Goal: Find specific page/section

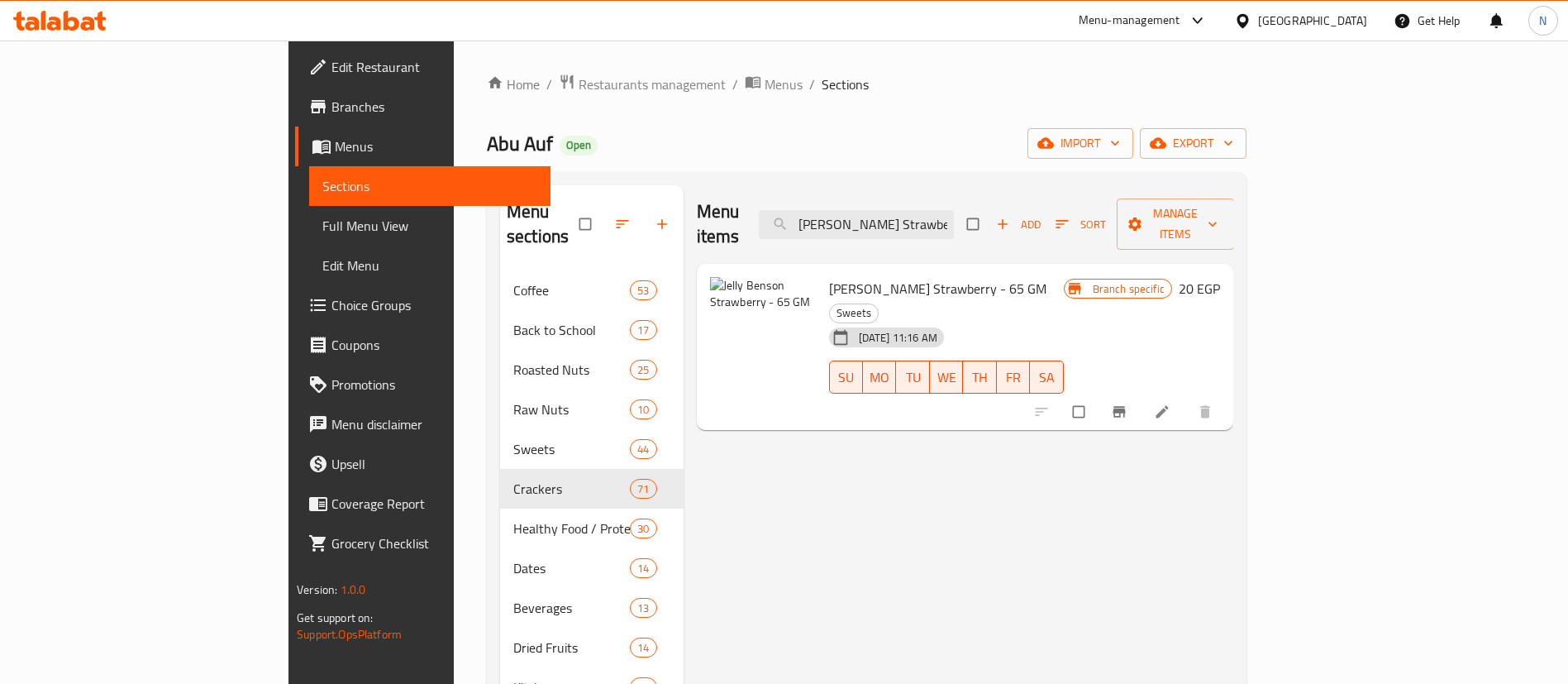
click at [952, 210] on input "[PERSON_NAME] Strawberry - 65 GM" at bounding box center [857, 224] width 195 height 29
paste input "Popcorn Caramel & Chocolate 100 GM"
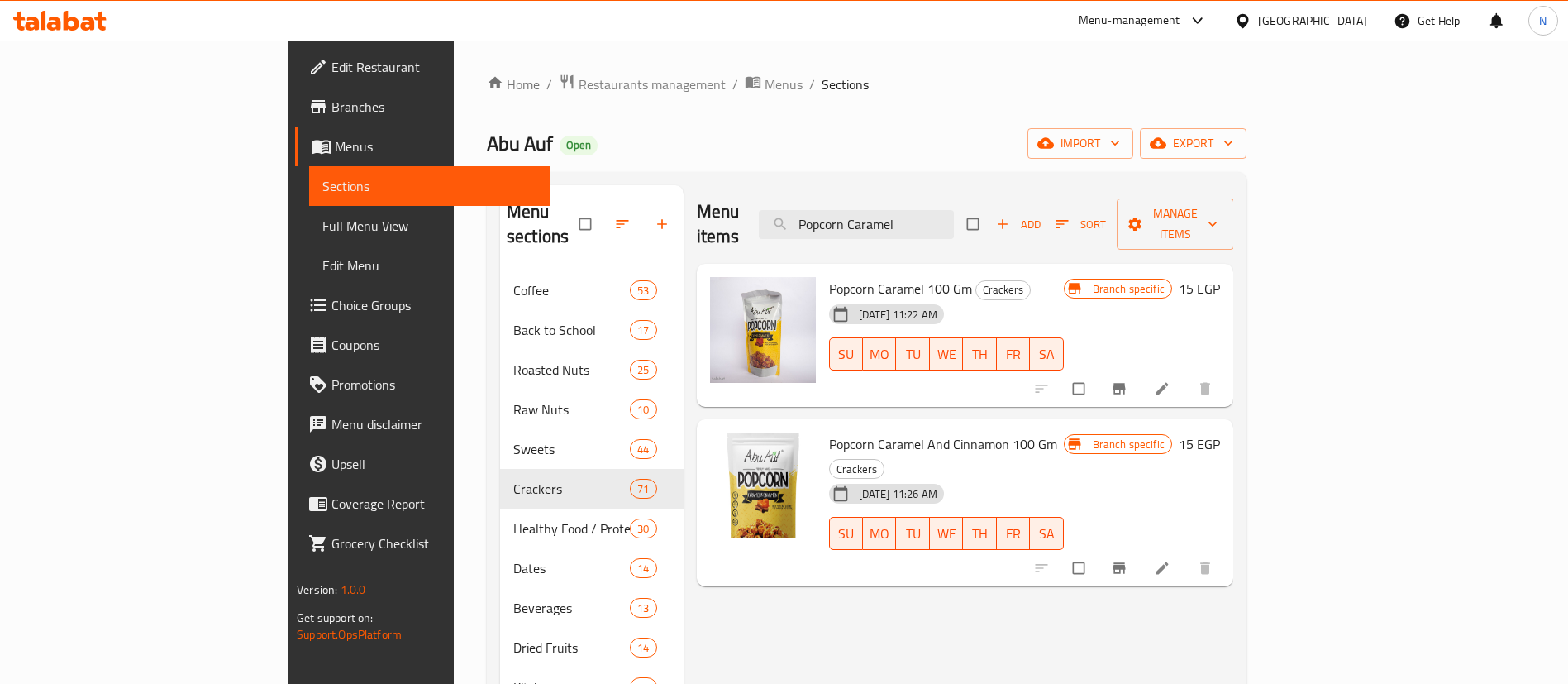
type input "Popcorn Caramel"
click at [954, 216] on input "Popcorn Caramel" at bounding box center [857, 224] width 195 height 29
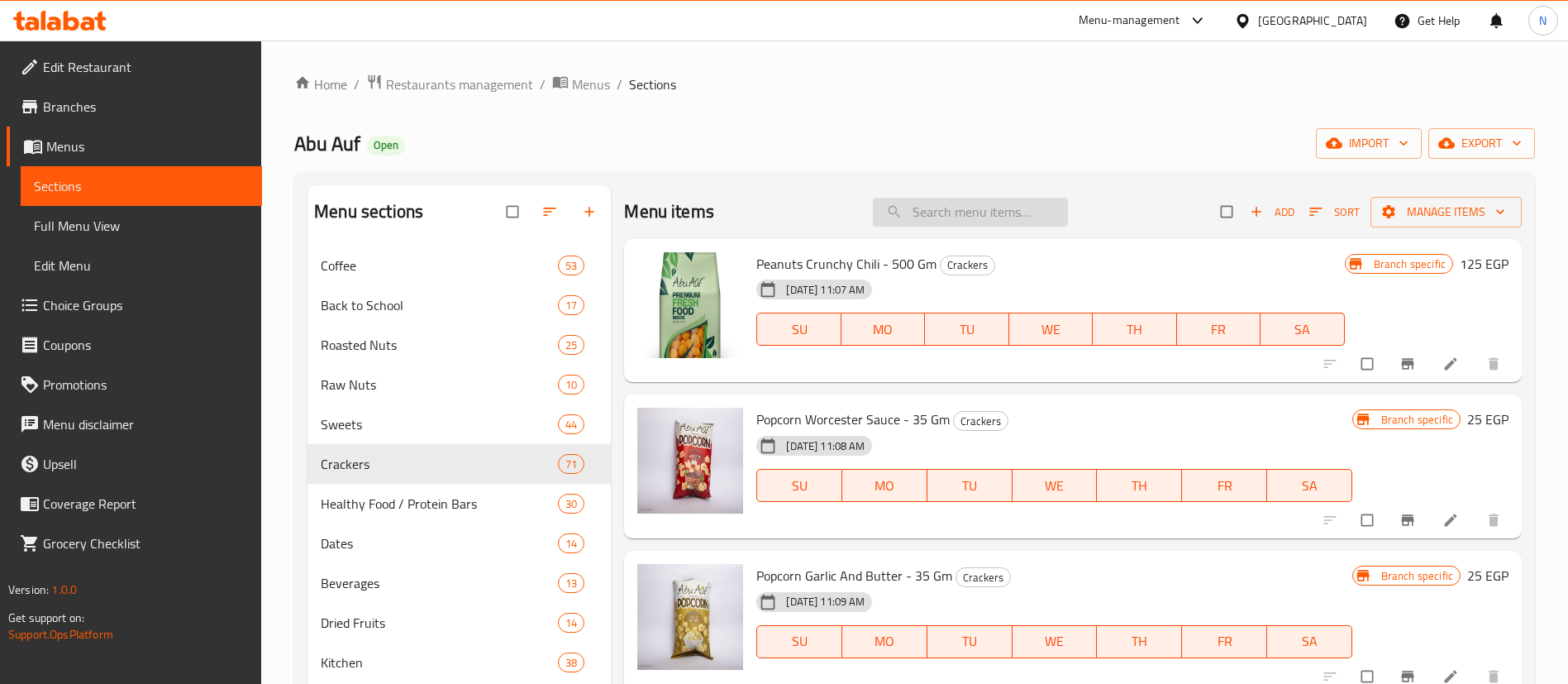
click at [951, 214] on input "search" at bounding box center [970, 212] width 195 height 29
paste input "[PERSON_NAME] Strawberry - 65 GM"
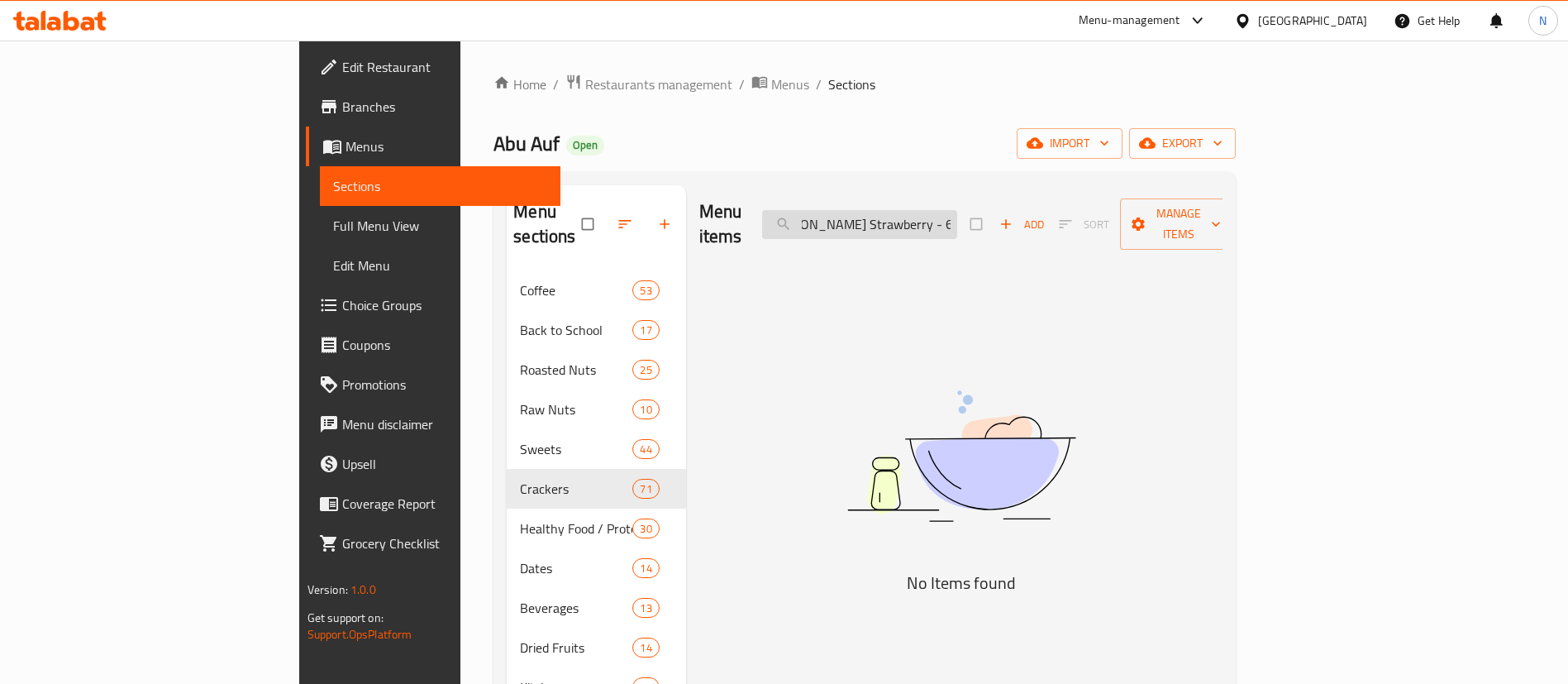
scroll to position [0, 33]
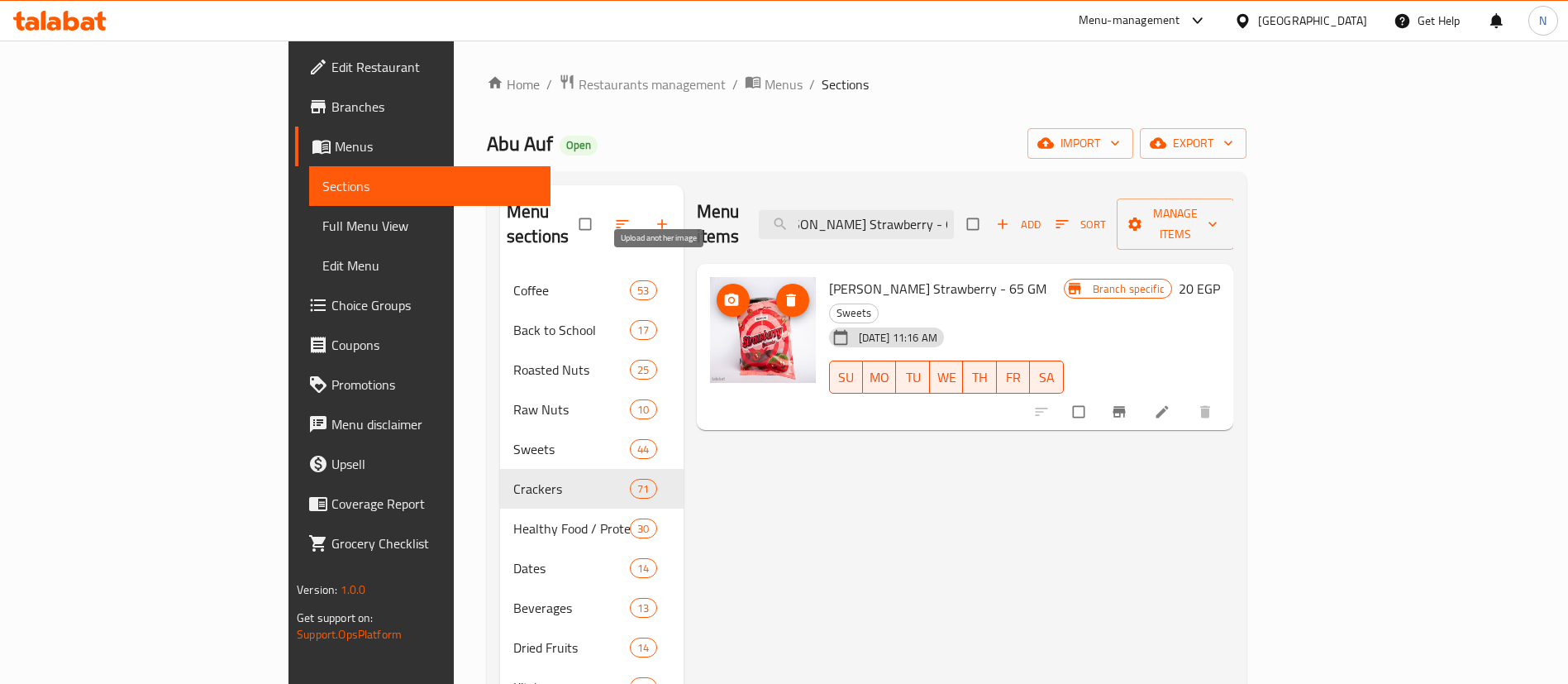
type input "[PERSON_NAME] Strawberry - 65 GM"
click at [724, 294] on icon "upload picture" at bounding box center [731, 300] width 14 height 13
